Goal: Task Accomplishment & Management: Use online tool/utility

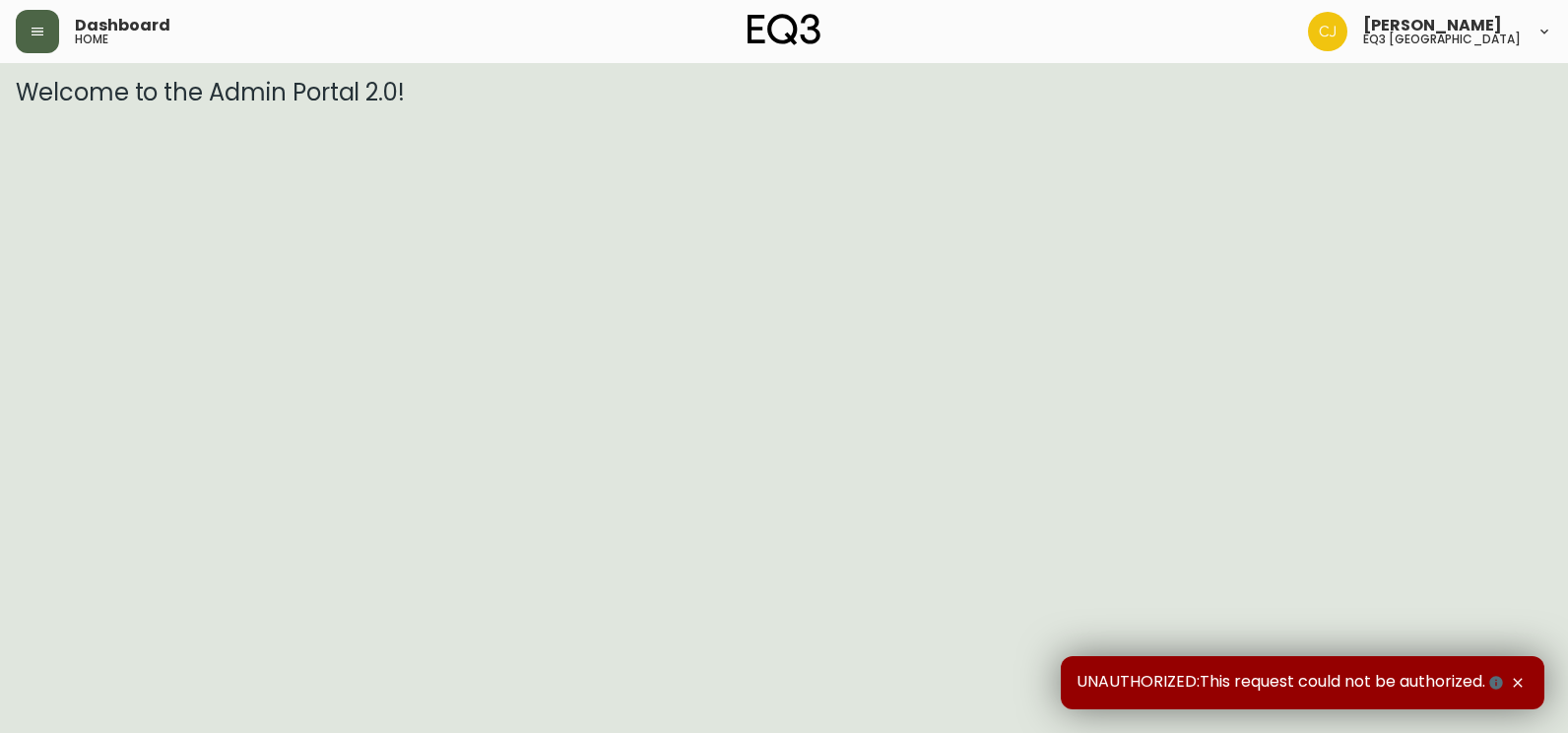
click at [44, 45] on button "button" at bounding box center [37, 32] width 43 height 43
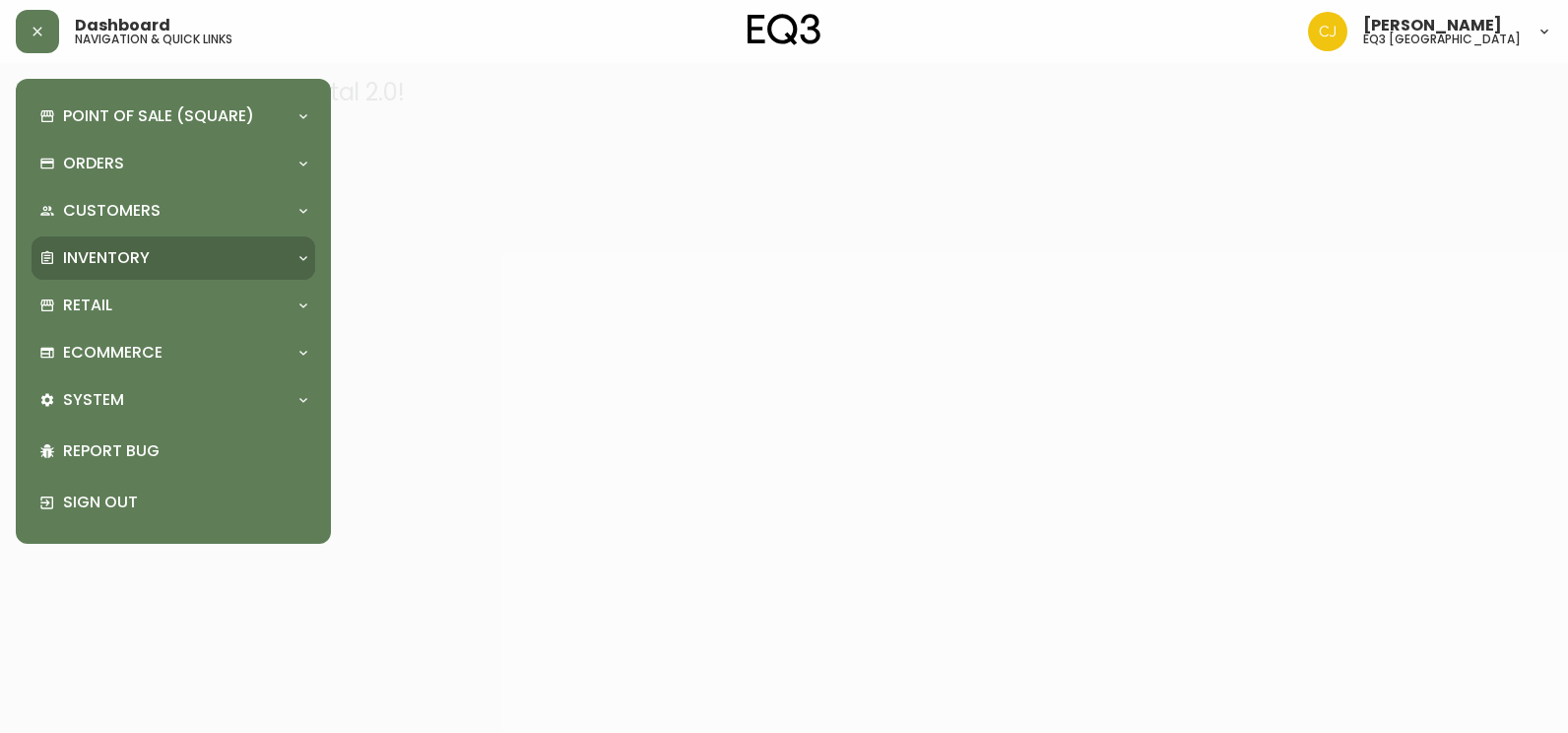
click at [117, 247] on p "Inventory" at bounding box center [106, 258] width 87 height 22
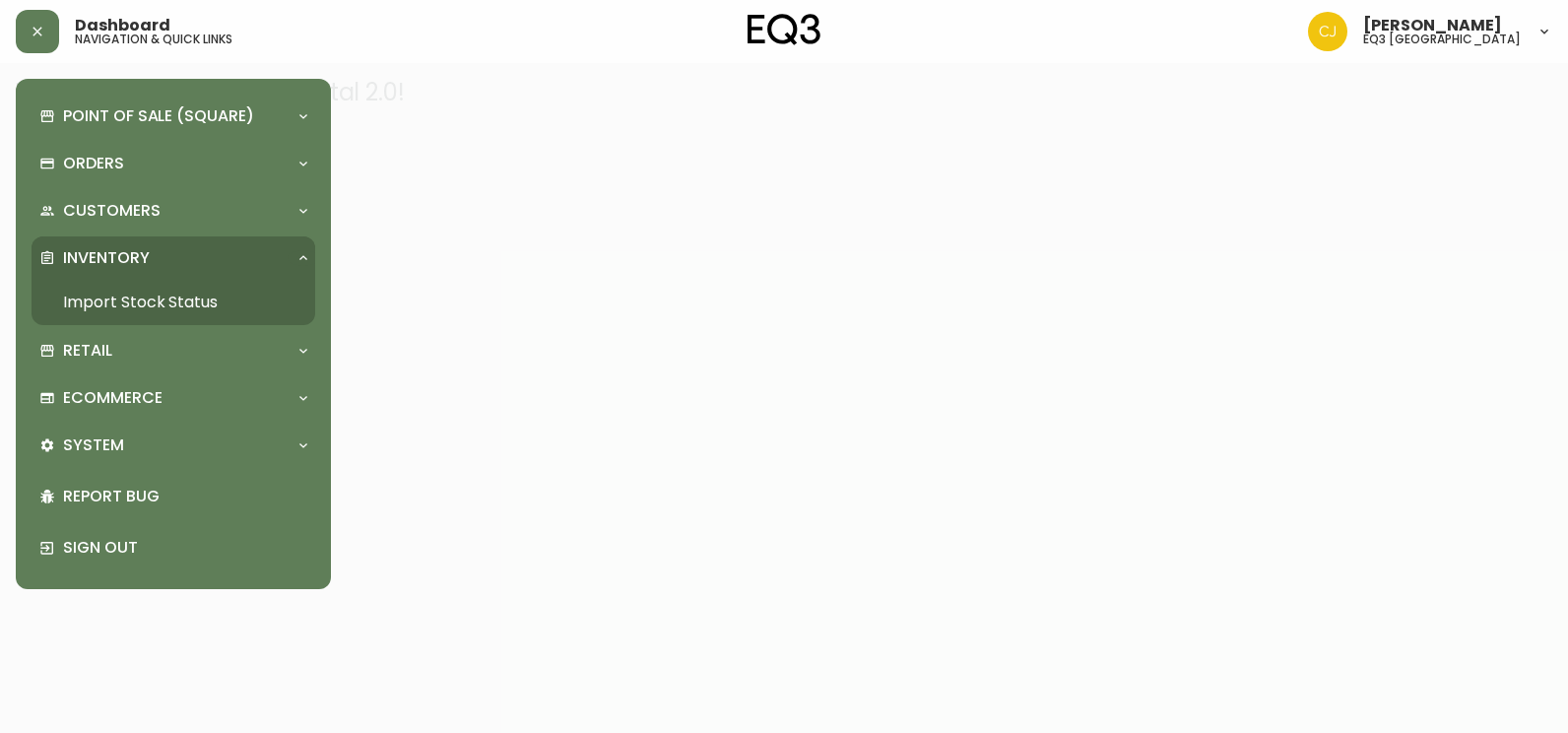
drag, startPoint x: 191, startPoint y: 300, endPoint x: 562, endPoint y: 302, distance: 371.0
click at [191, 299] on link "Import Stock Status" at bounding box center [173, 302] width 284 height 45
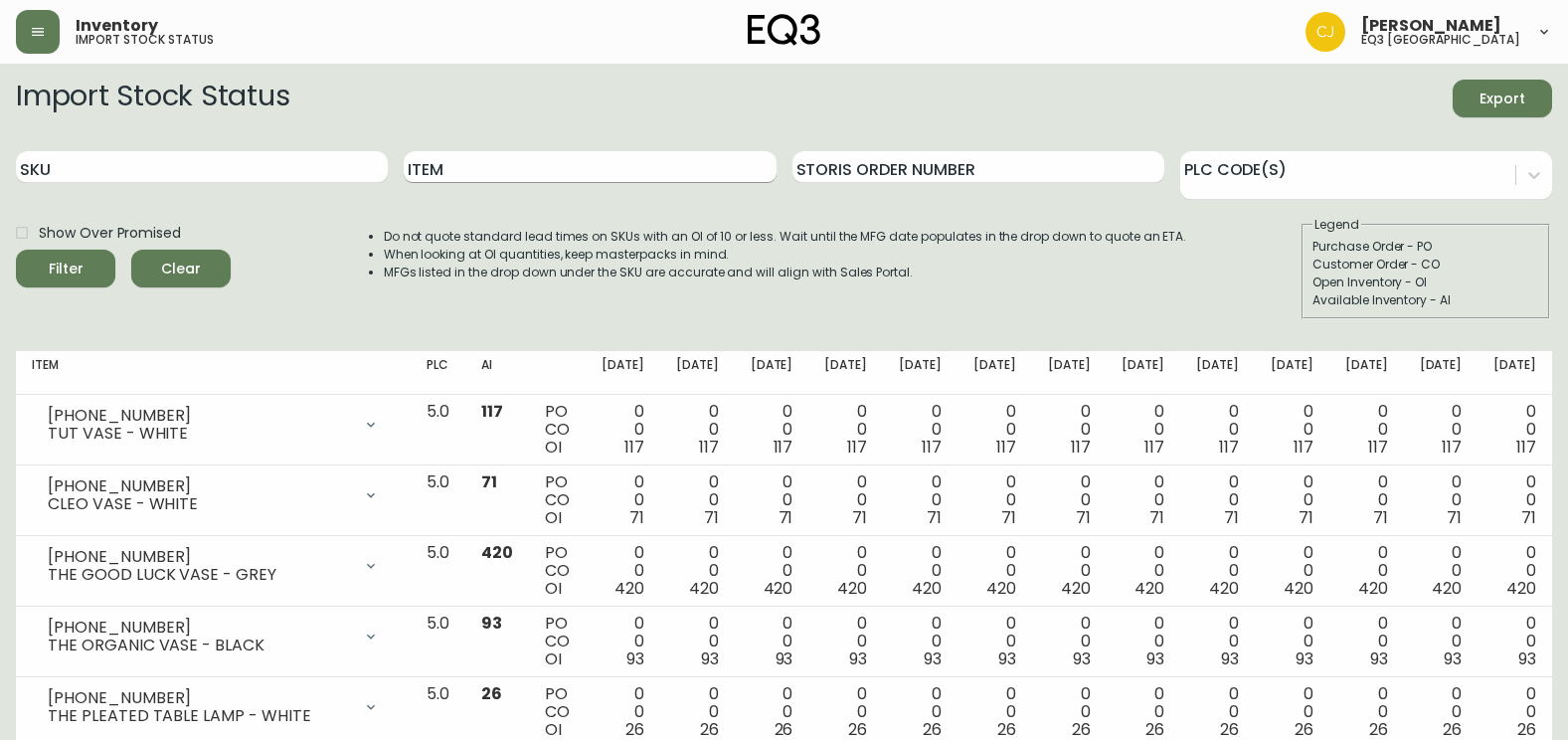
click at [504, 174] on input "Item" at bounding box center [590, 167] width 372 height 32
type input "PEG HOOK LARGE"
click at [16, 250] on button "Filter" at bounding box center [66, 269] width 99 height 38
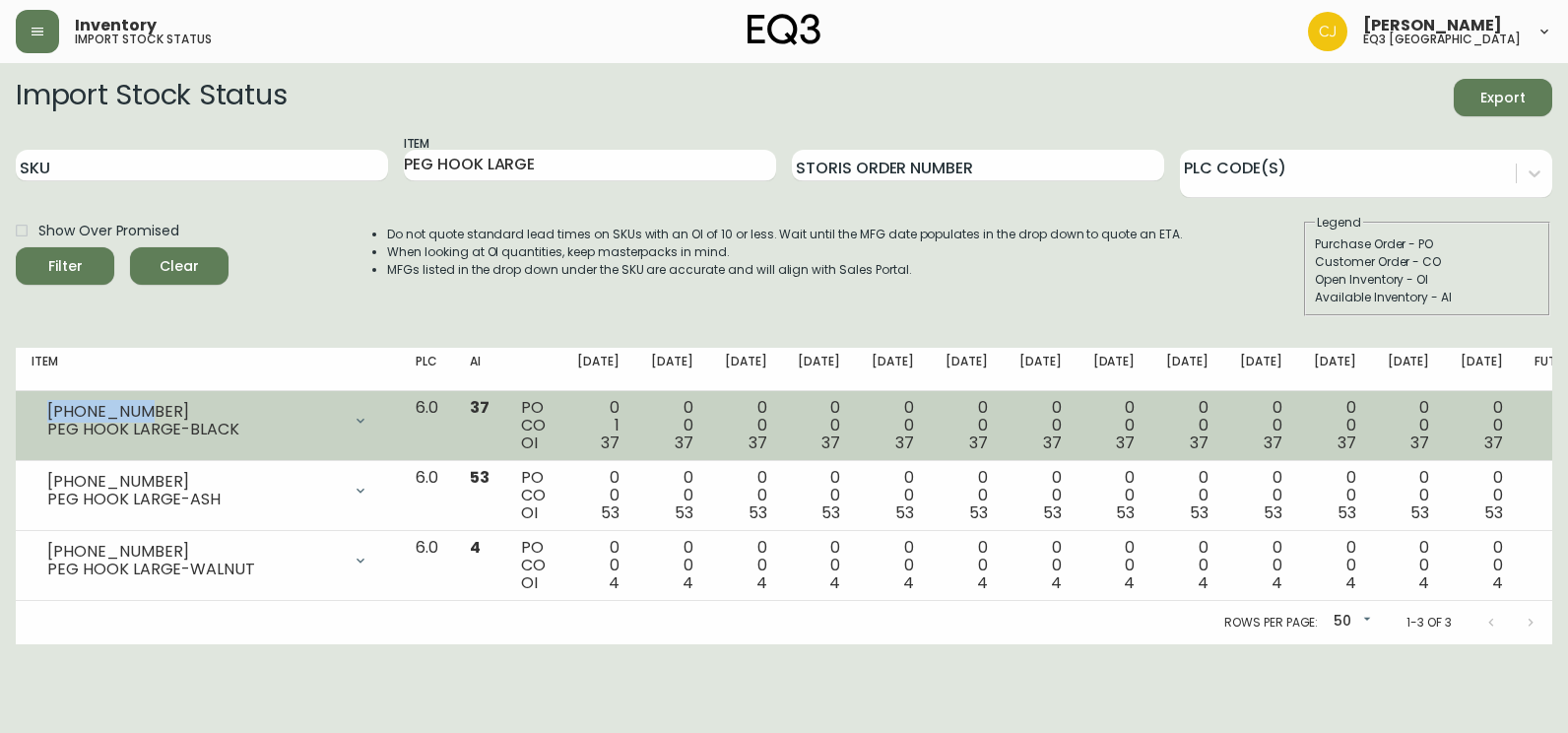
drag, startPoint x: 139, startPoint y: 409, endPoint x: 28, endPoint y: 408, distance: 111.0
click at [28, 408] on td "[PHONE_NUMBER] PEG HOOK LARGE-BLACK Opening Balance 38 ( [DATE] ) Customer Orde…" at bounding box center [208, 426] width 384 height 70
copy div "[PHONE_NUMBER]"
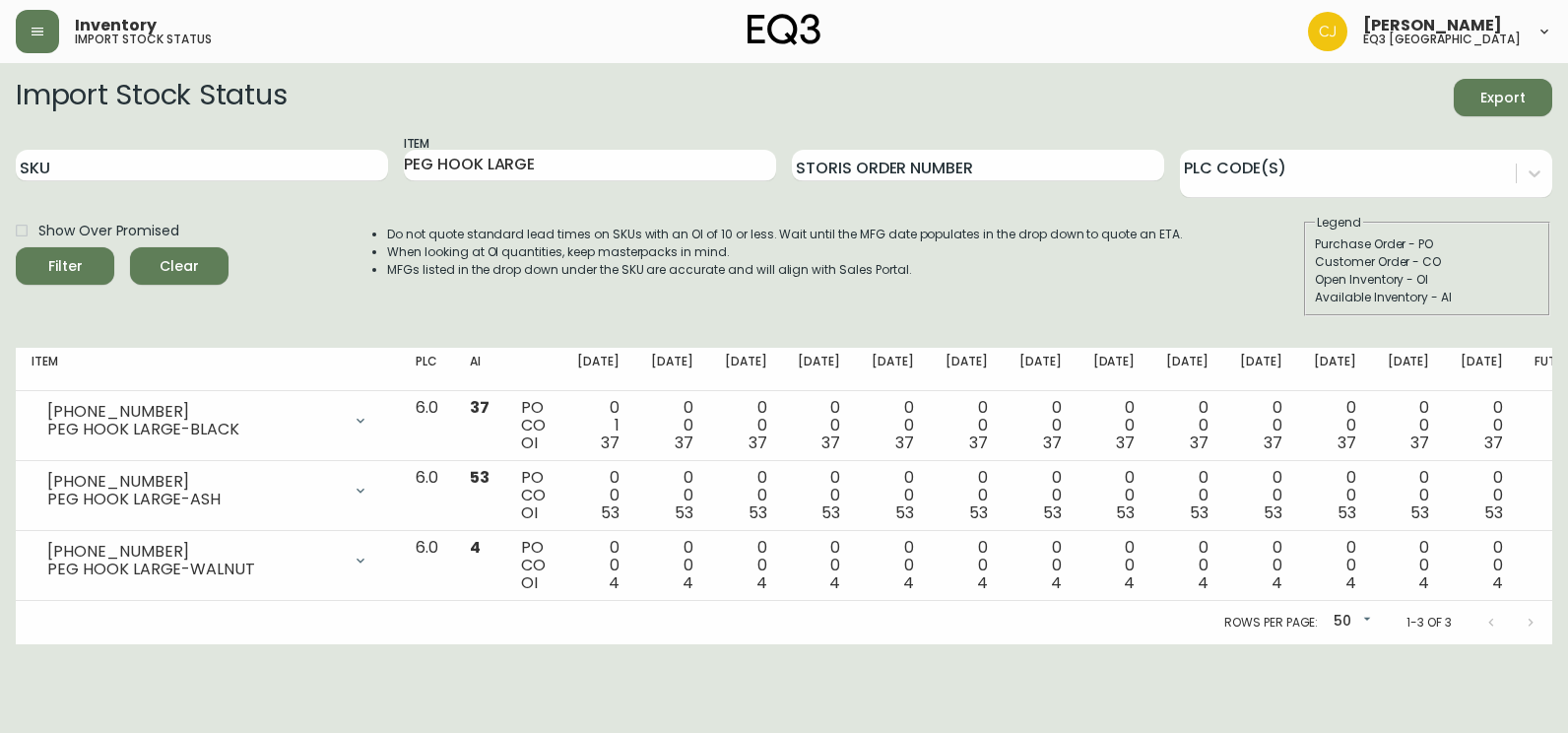
click at [8, 306] on main "Import Stock Status Export SKU Item PEG HOOK LARGE Storis Order Number PLC Code…" at bounding box center [784, 354] width 1568 height 581
